Goal: Find specific page/section: Find specific page/section

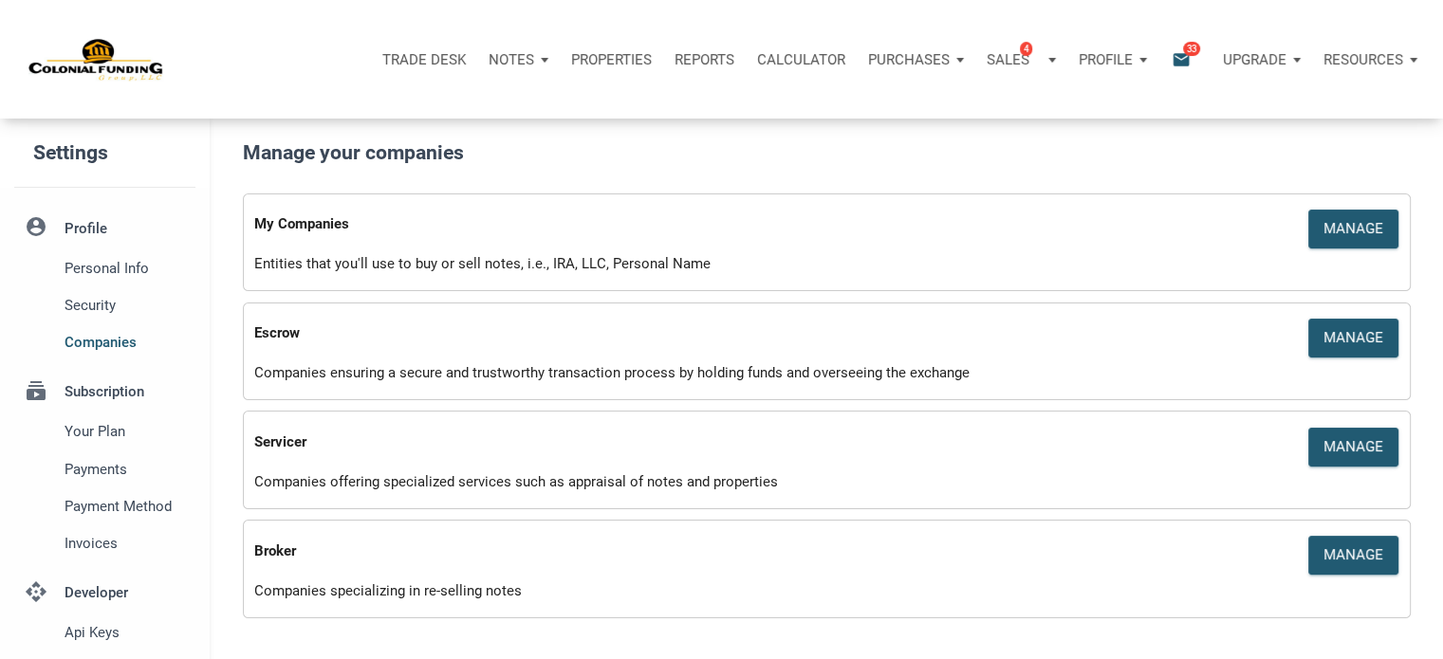
click at [1080, 57] on p "Profile" at bounding box center [1106, 59] width 54 height 17
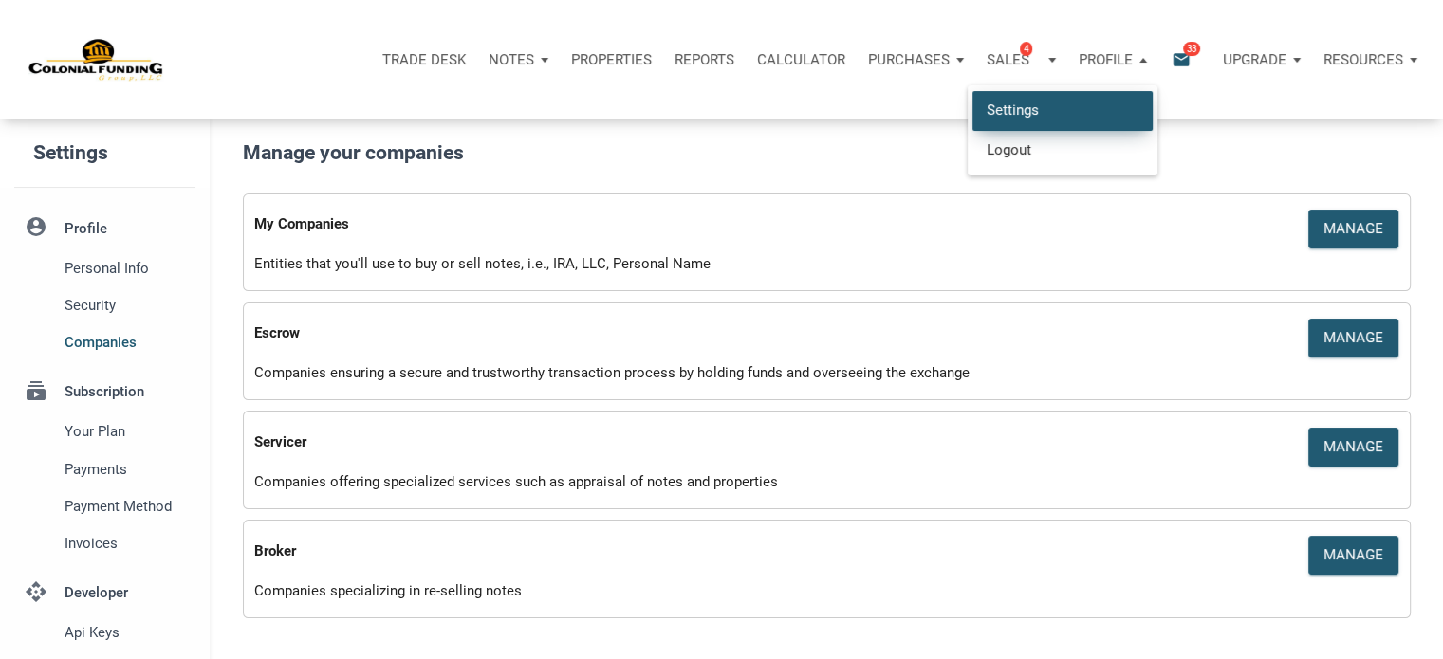
click at [1003, 107] on link "Settings" at bounding box center [1062, 110] width 180 height 39
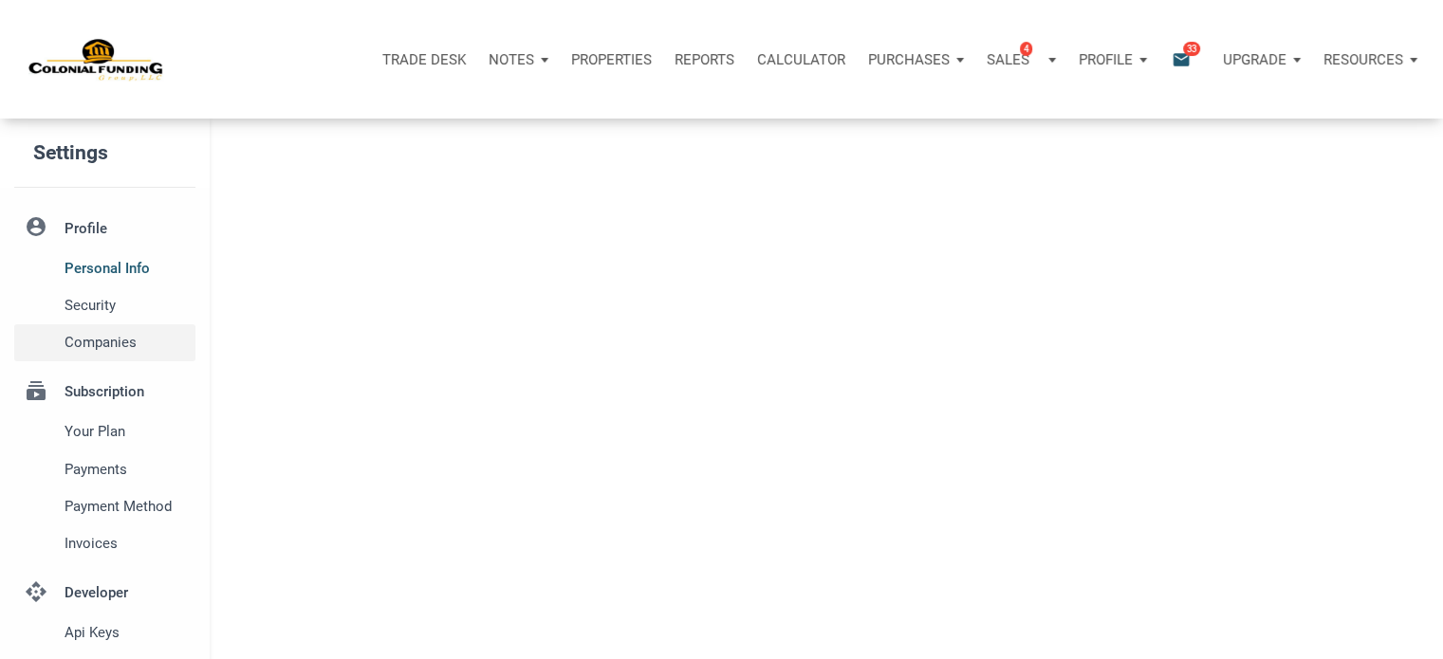
type input "SOUTHLAKE"
select select
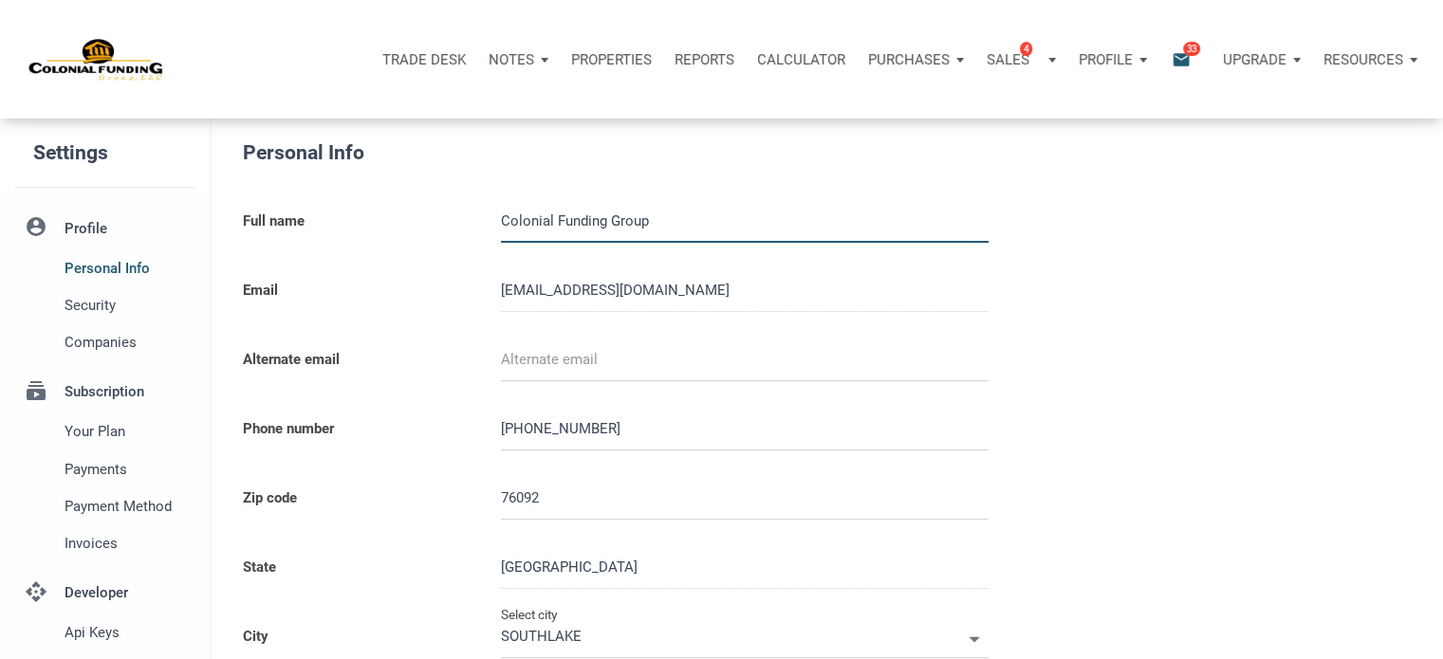
type input "0000000"
select select
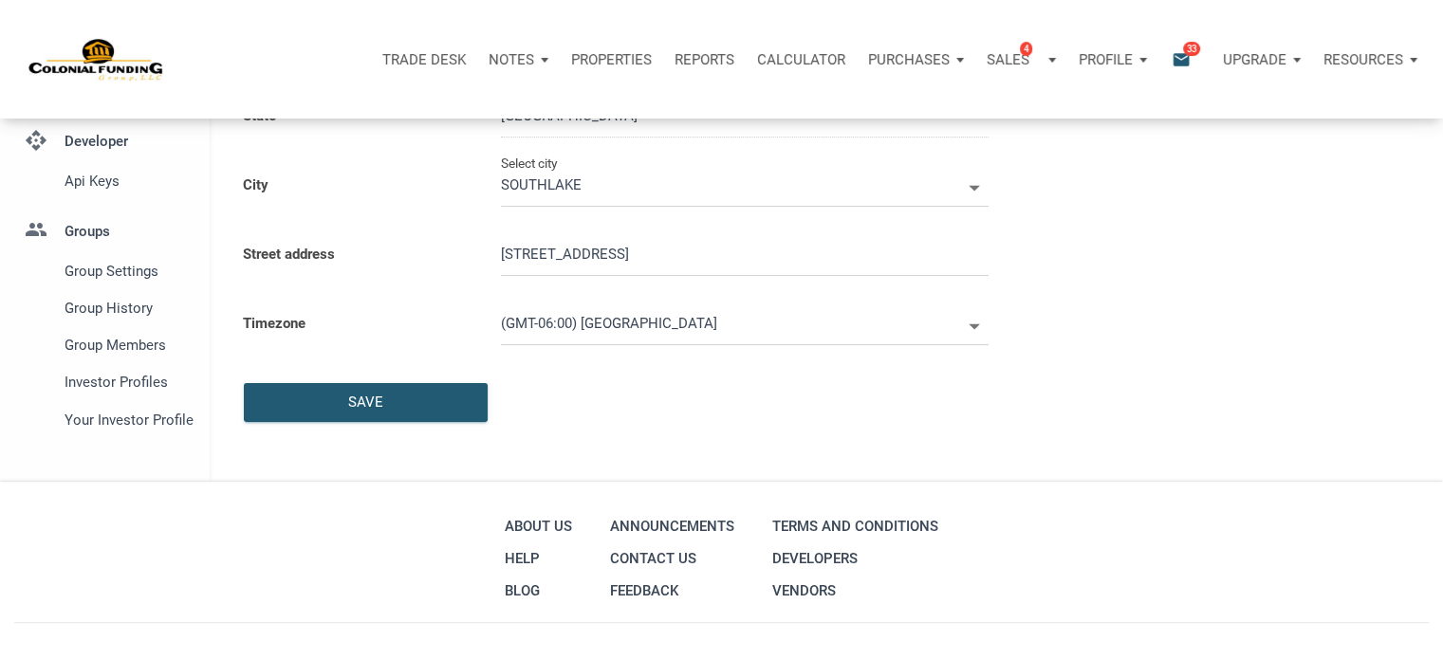
scroll to position [458, 0]
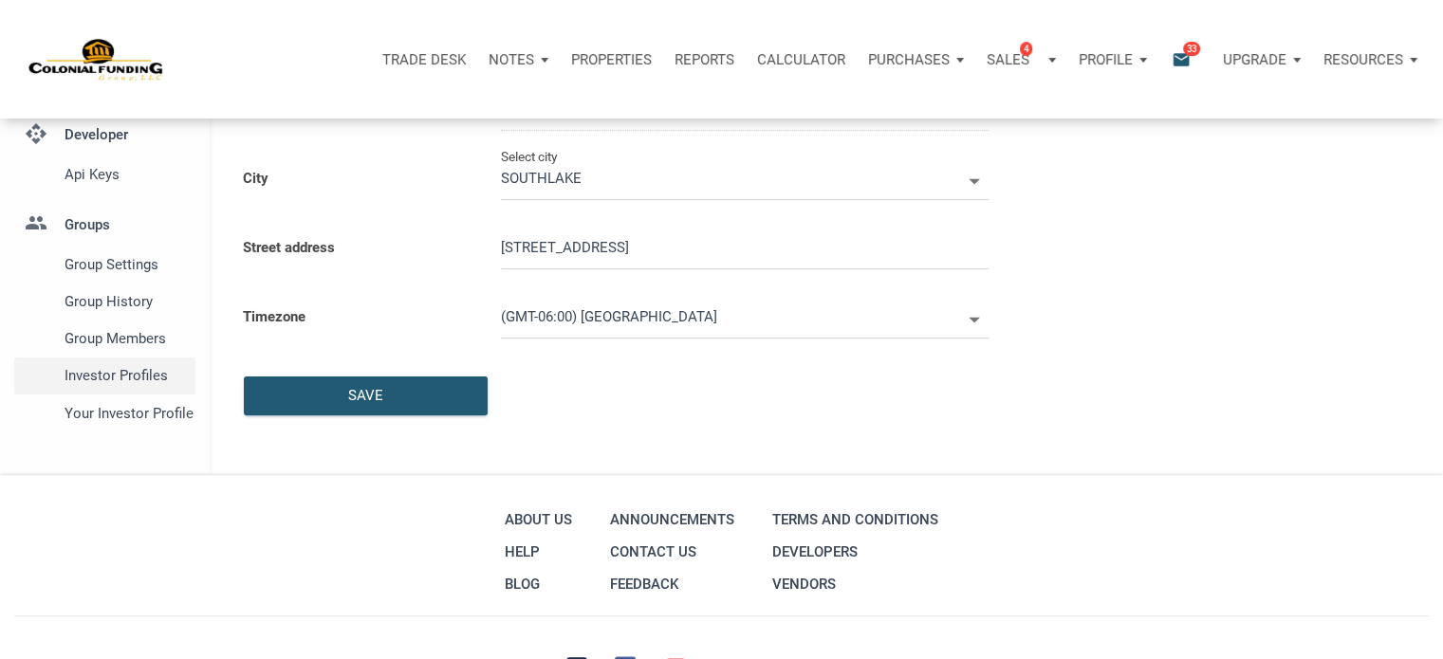
click at [121, 384] on span "Investor Profiles" at bounding box center [126, 375] width 123 height 23
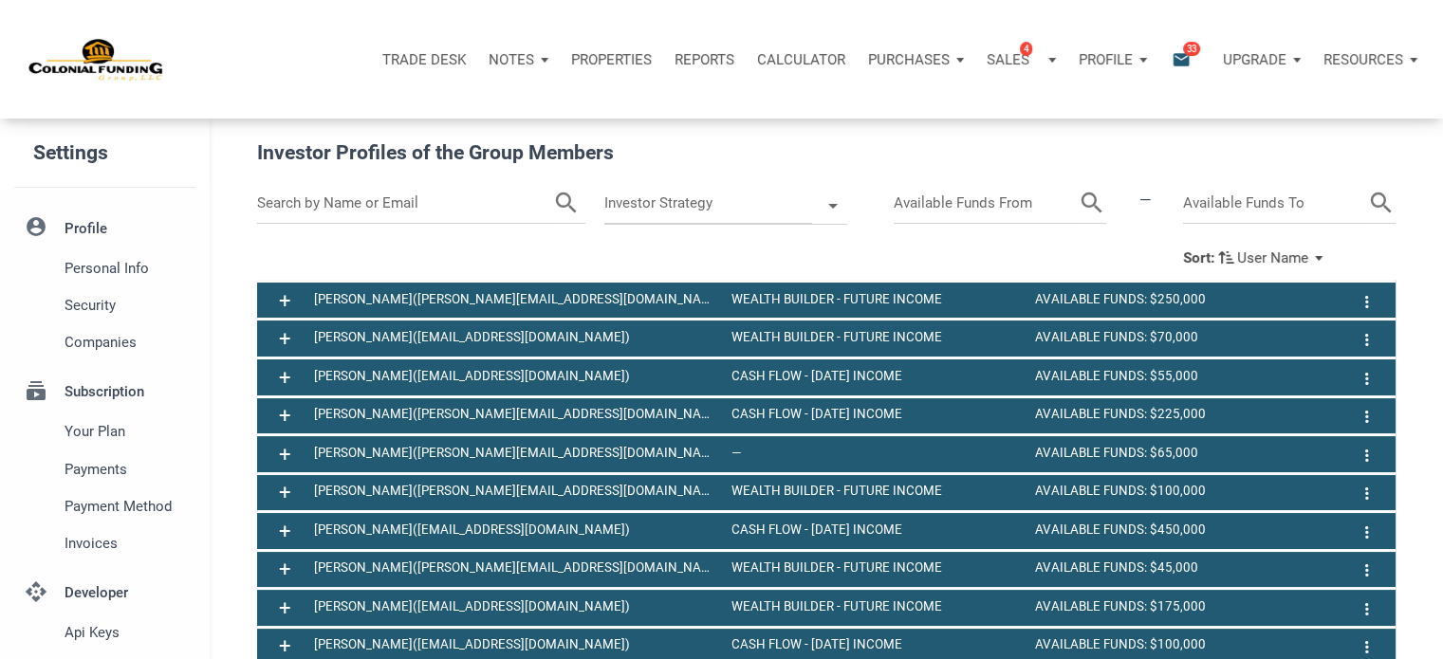
click at [462, 208] on input "text" at bounding box center [405, 203] width 296 height 41
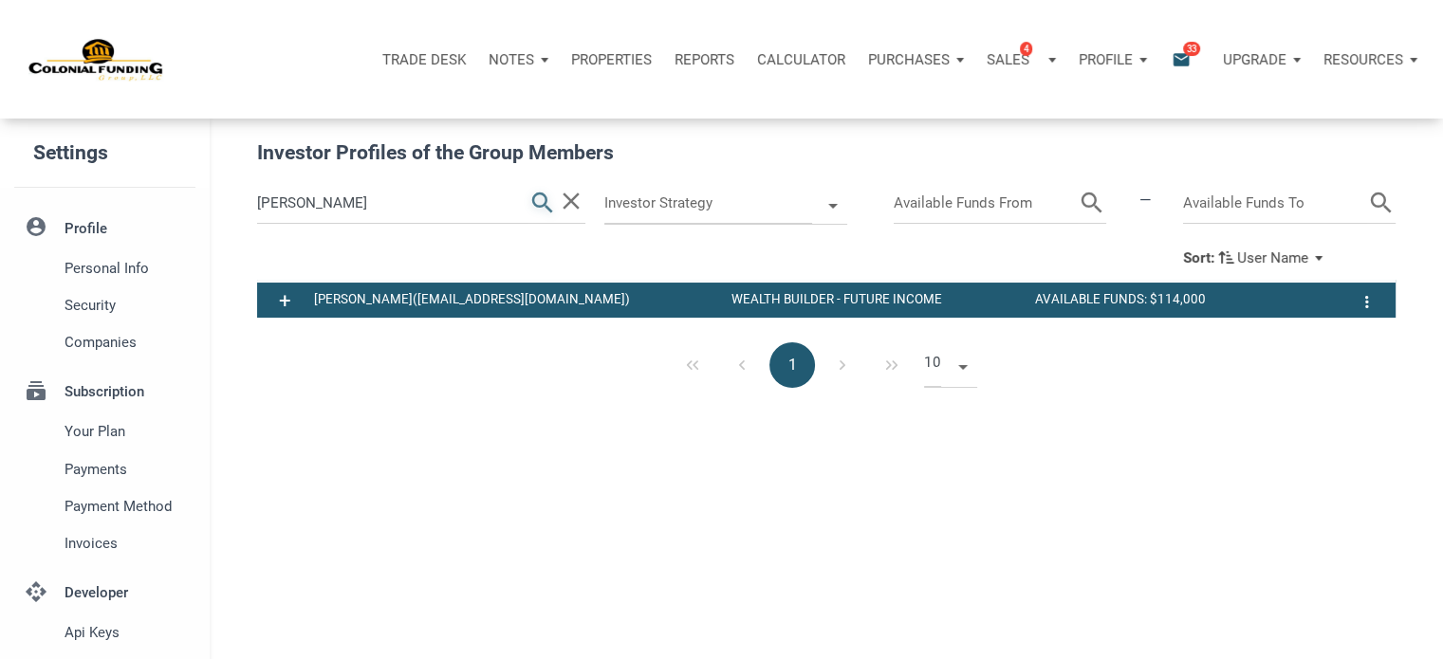
click at [537, 200] on icon "search" at bounding box center [542, 203] width 28 height 41
click at [310, 212] on input "[PERSON_NAME]" at bounding box center [392, 203] width 271 height 41
type input "m"
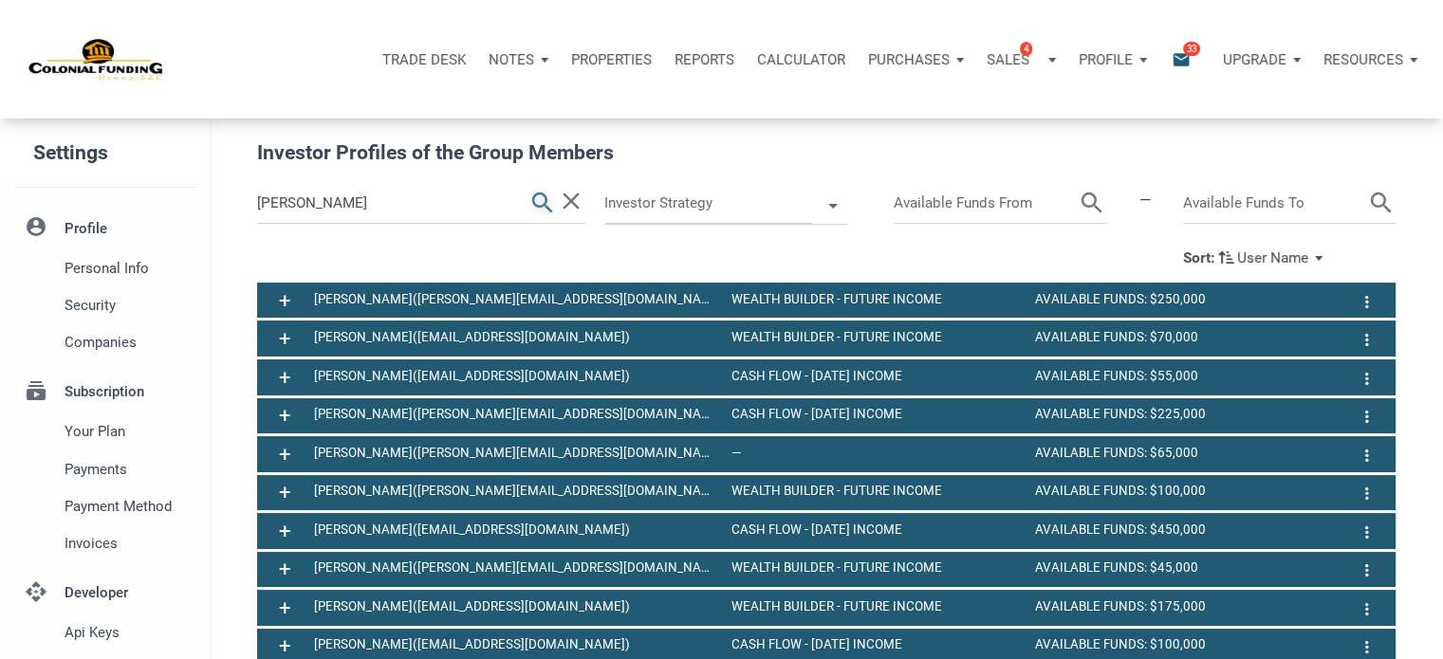
type input "[PERSON_NAME]"
click at [541, 202] on icon "search" at bounding box center [542, 203] width 28 height 41
